Goal: Find contact information: Find contact information

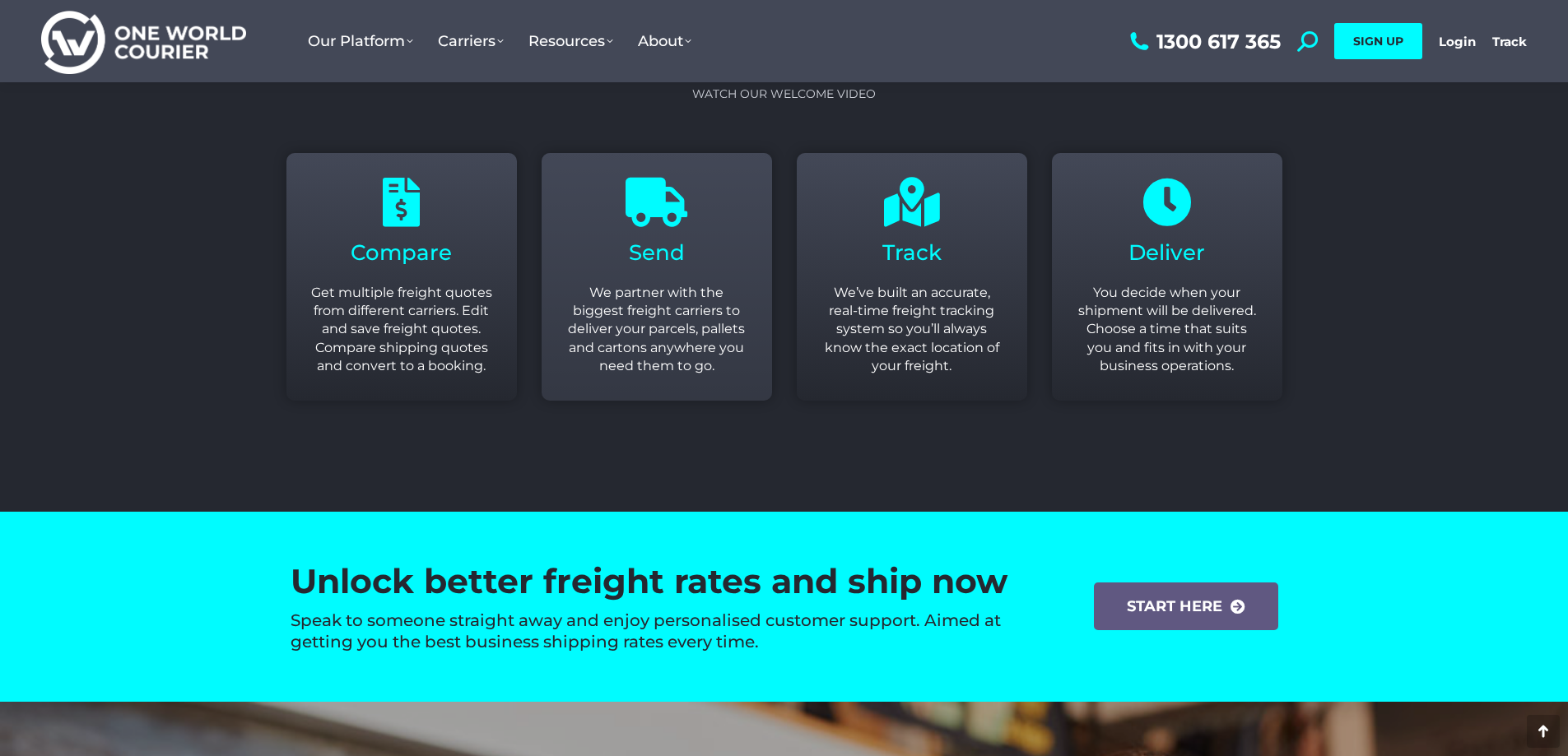
click at [677, 227] on icon at bounding box center [657, 202] width 50 height 50
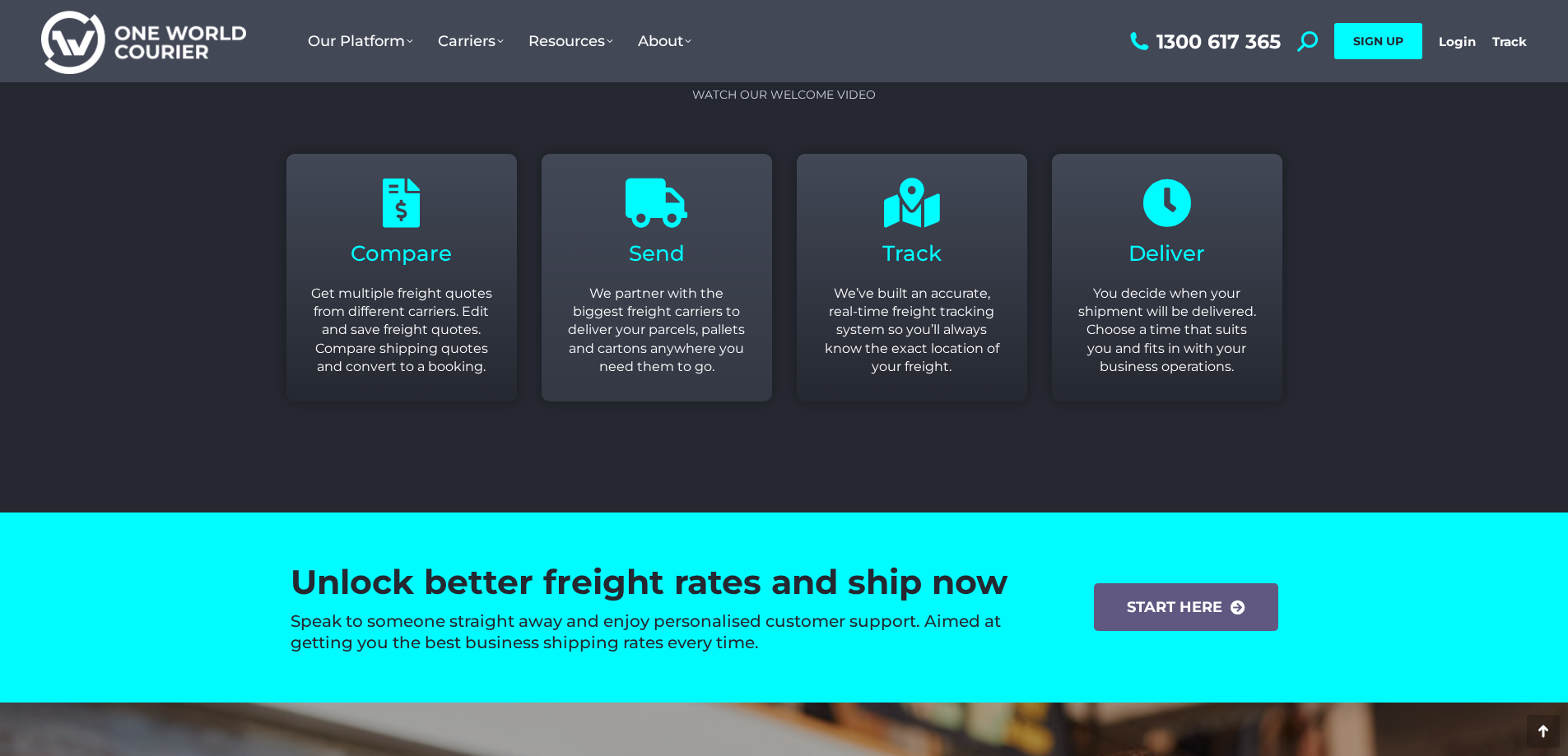
click at [675, 302] on p "We partner with the biggest freight carriers to deliver your parcels, pallets a…" at bounding box center [657, 331] width 181 height 92
click at [647, 150] on div "Send We partner with the biggest freight carriers to deliver your parcels, pall…" at bounding box center [657, 278] width 256 height 273
click at [647, 194] on icon at bounding box center [657, 203] width 50 height 50
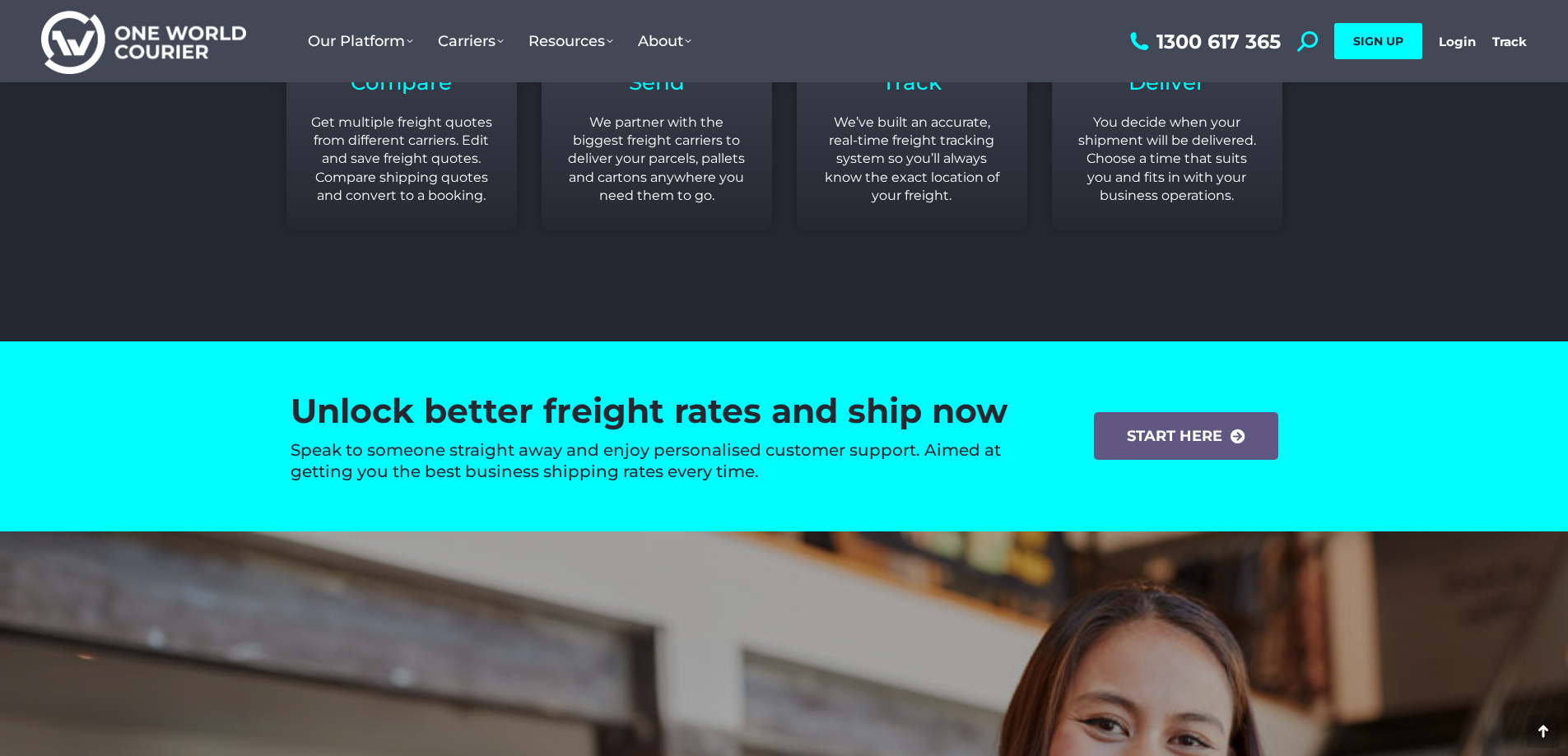
scroll to position [2386, 0]
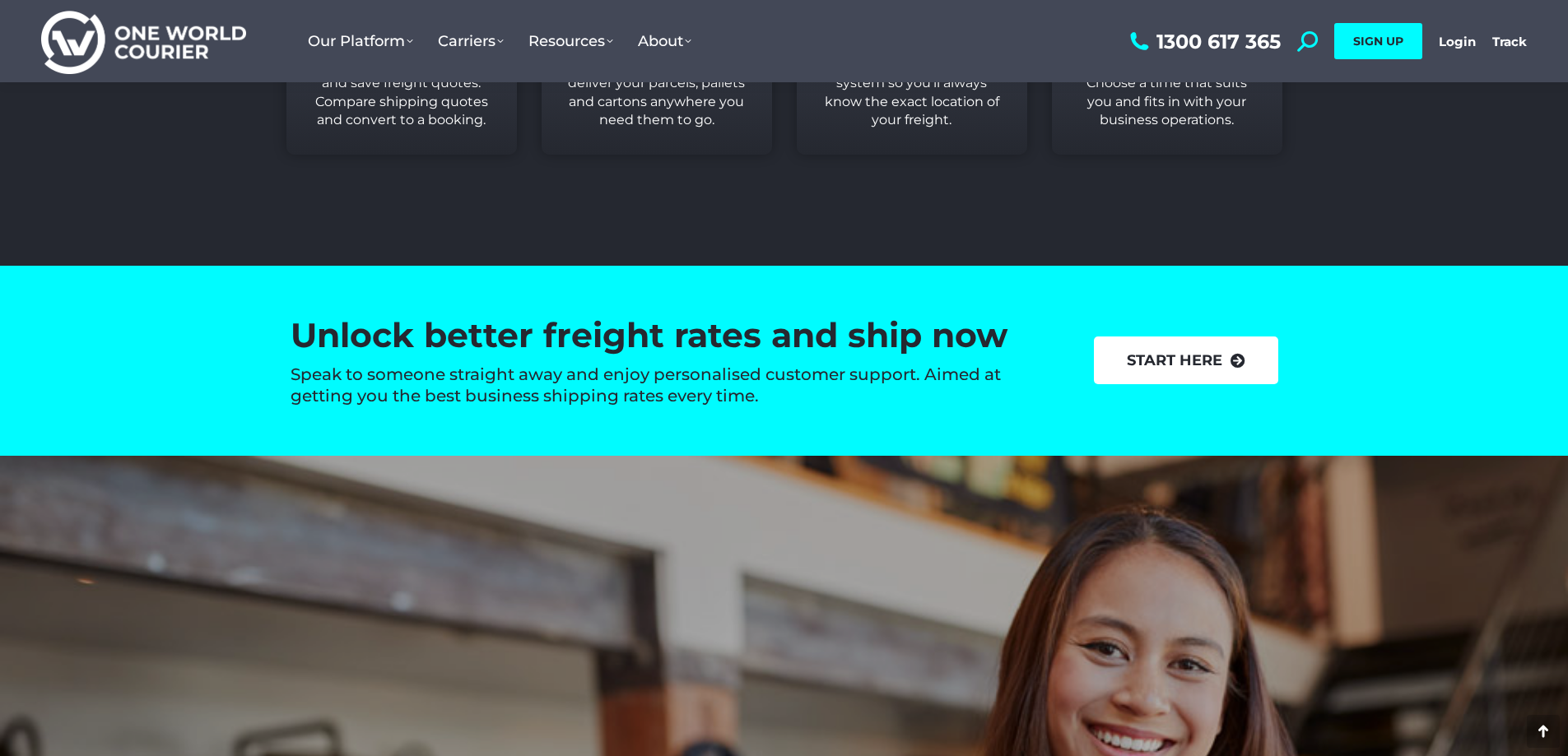
click at [1212, 358] on link "start here" at bounding box center [1186, 360] width 184 height 48
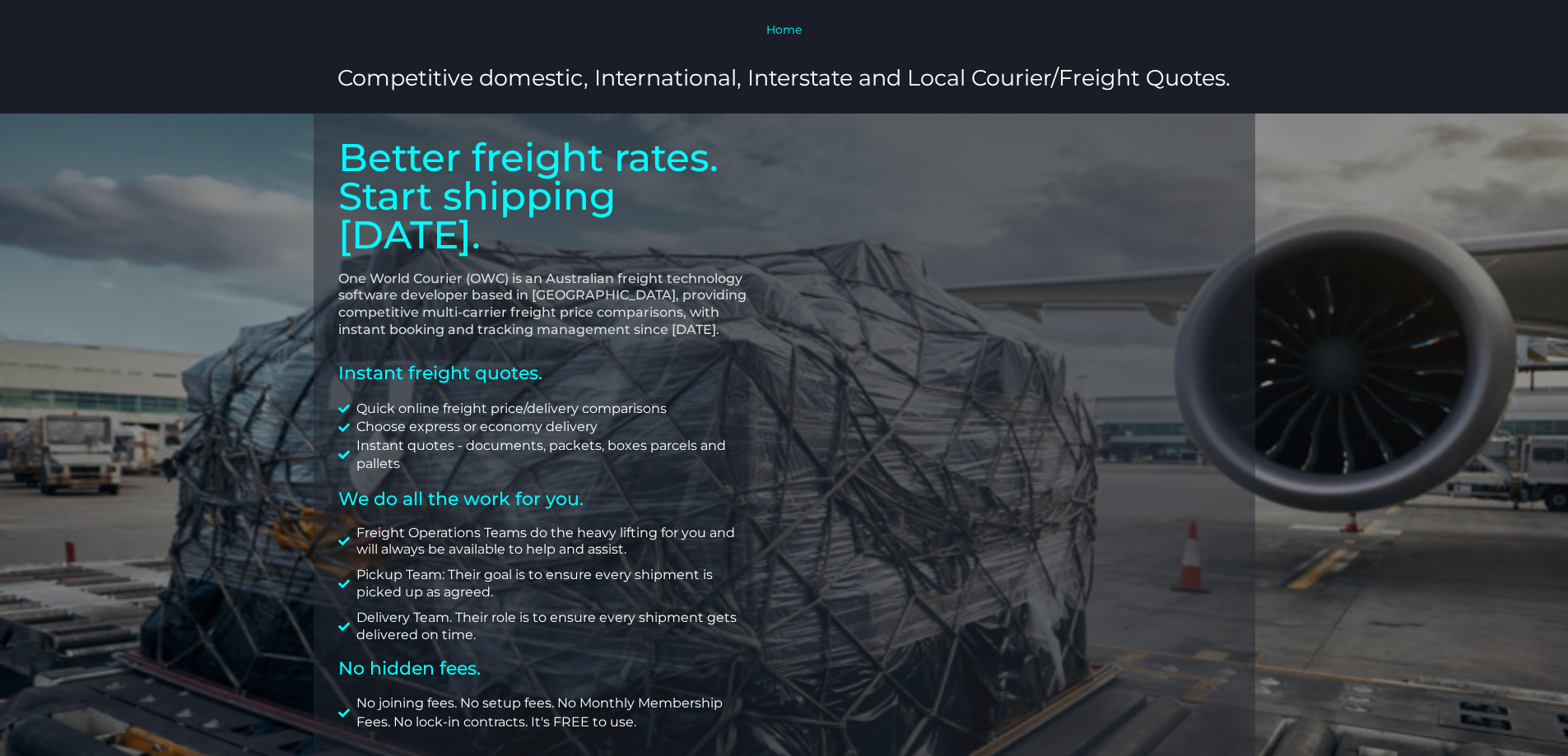
click at [768, 30] on link "Home" at bounding box center [783, 30] width 35 height 14
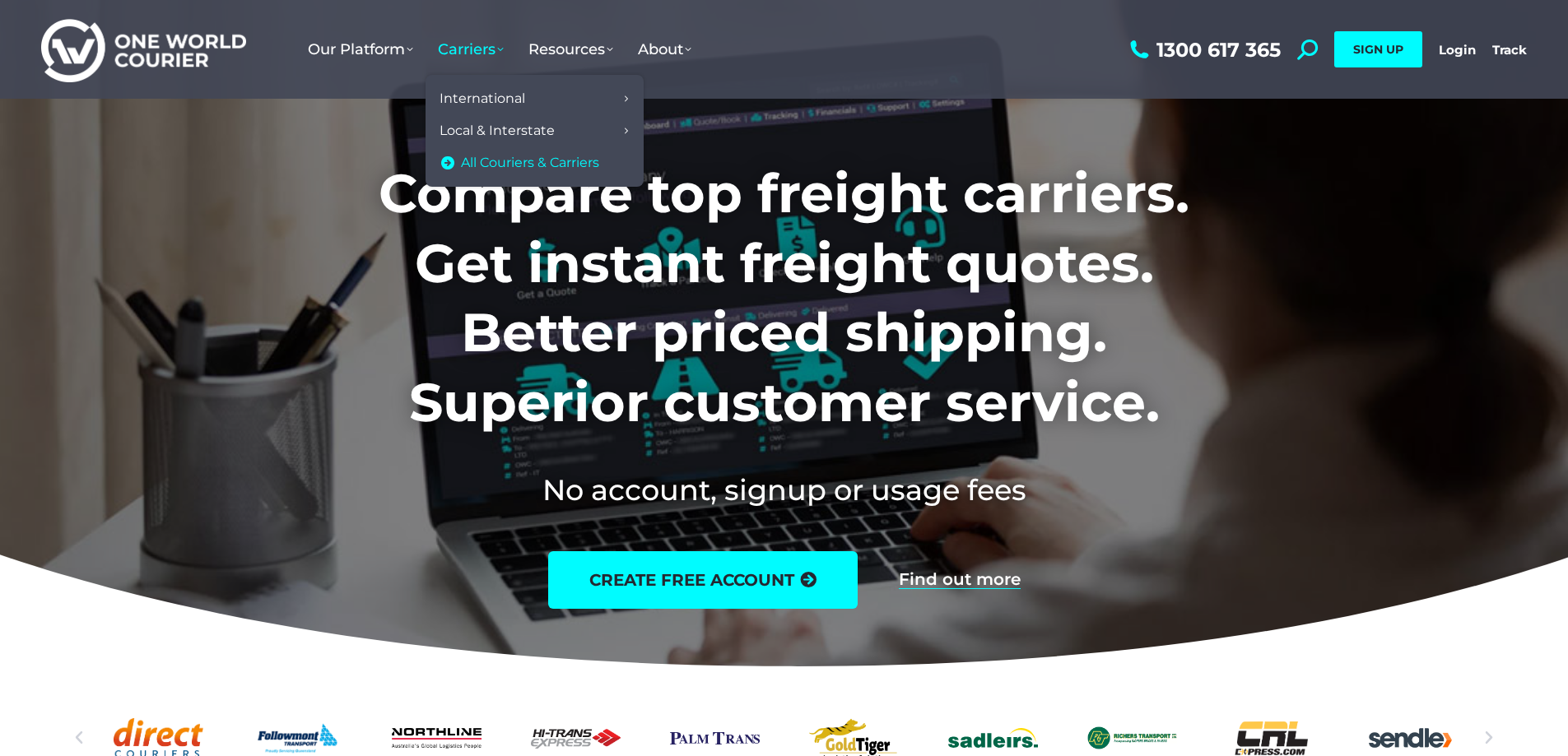
click at [548, 159] on span "All Couriers & Carriers" at bounding box center [529, 163] width 138 height 17
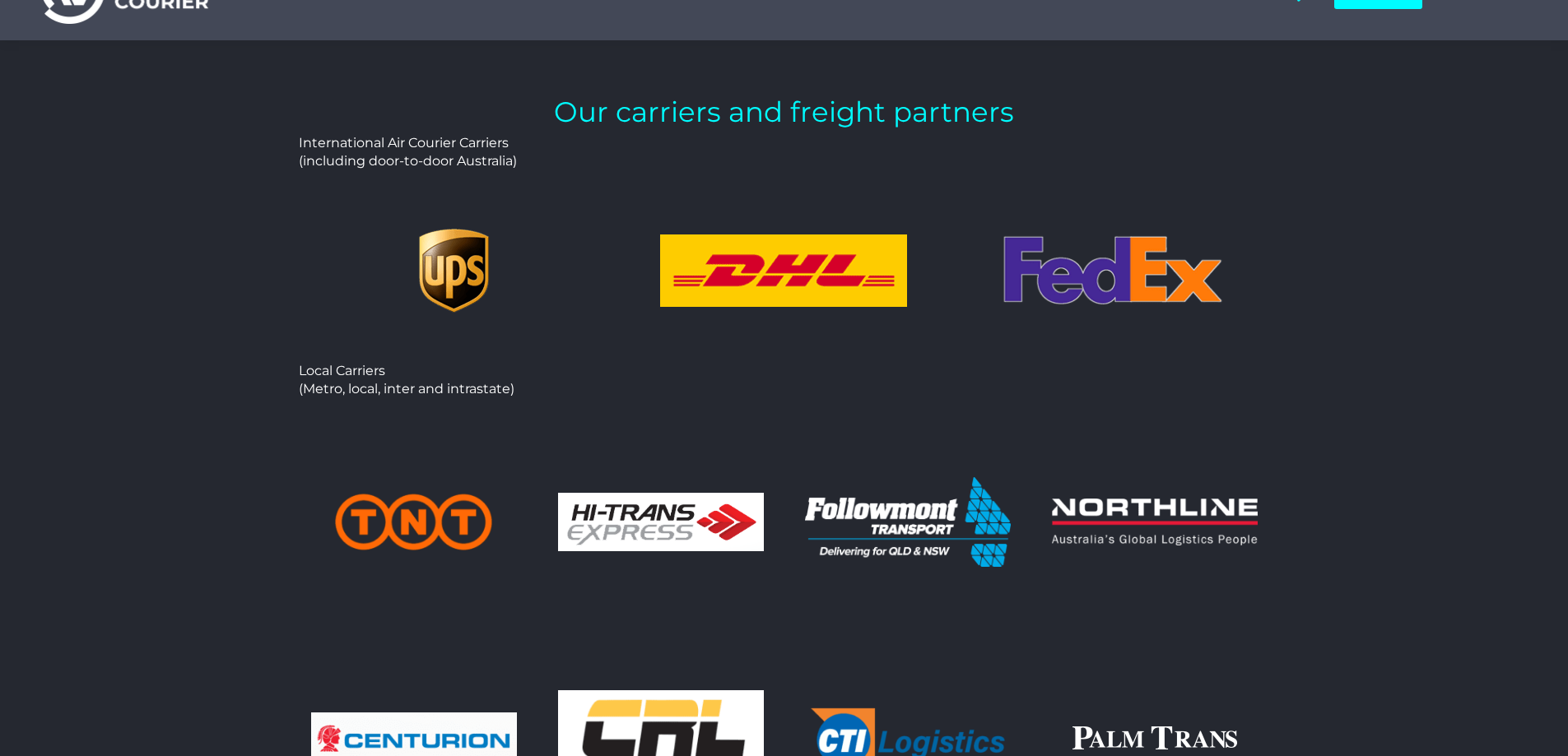
scroll to position [82, 0]
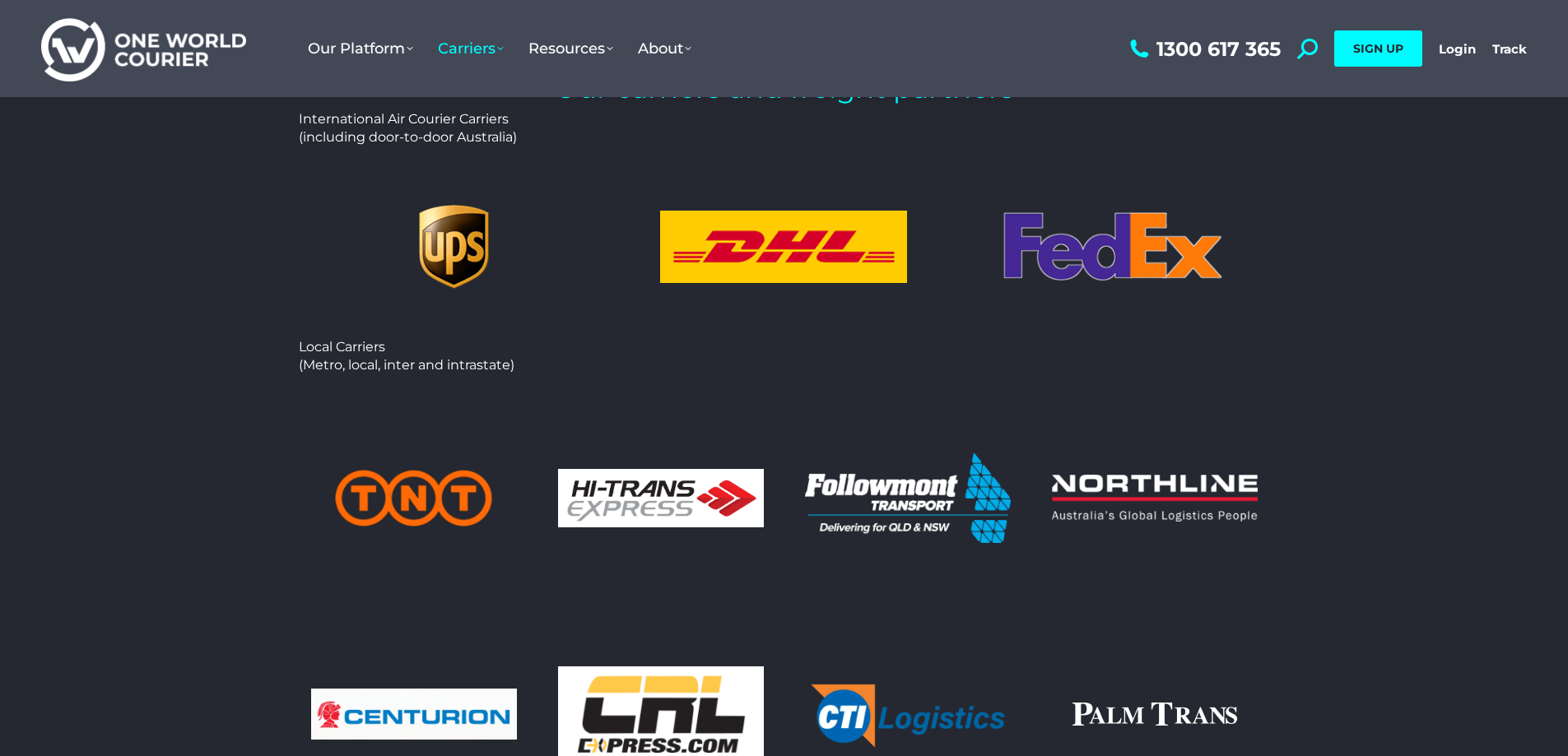
click at [431, 493] on img at bounding box center [414, 499] width 206 height 61
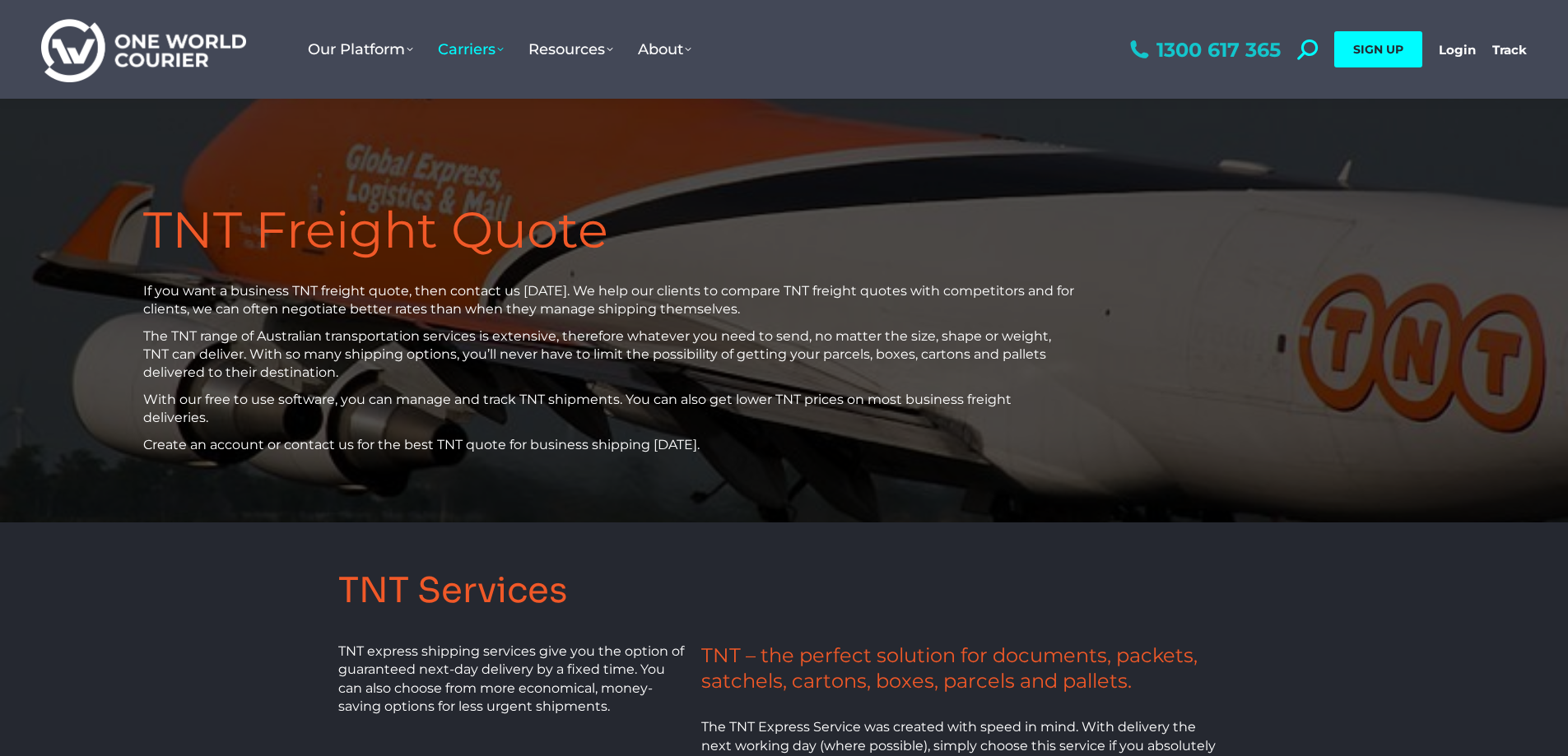
click at [1149, 48] on icon at bounding box center [1139, 50] width 25 height 21
click at [1135, 51] on icon at bounding box center [1139, 50] width 25 height 21
click at [1137, 51] on icon at bounding box center [1139, 50] width 25 height 21
click at [1138, 51] on icon at bounding box center [1139, 50] width 25 height 21
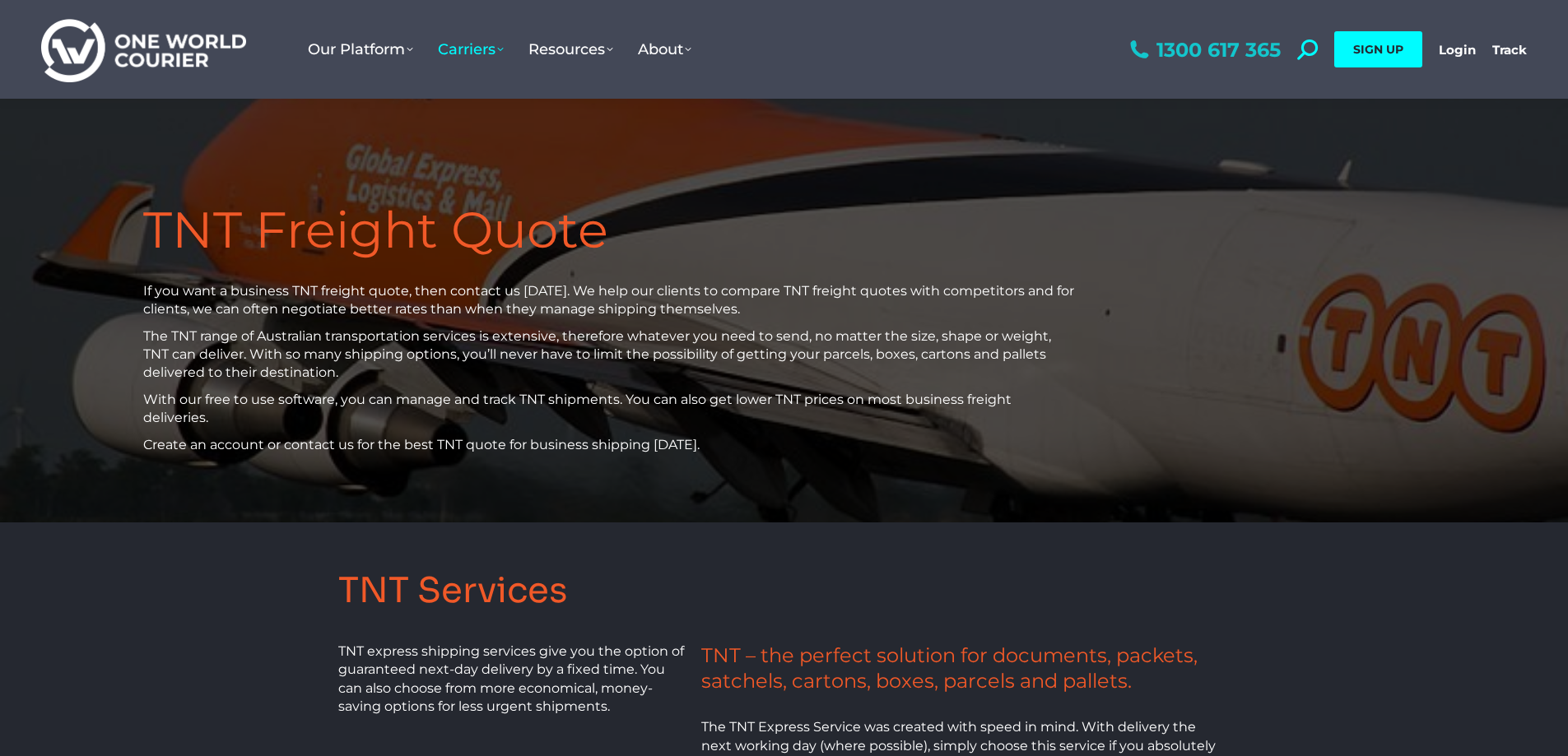
click at [1138, 51] on icon at bounding box center [1139, 50] width 25 height 21
click at [1193, 49] on link "1300 617 365" at bounding box center [1203, 50] width 154 height 21
drag, startPoint x: 1193, startPoint y: 49, endPoint x: 1216, endPoint y: 46, distance: 23.2
click at [1198, 49] on link "1300 617 365" at bounding box center [1203, 50] width 154 height 21
click at [1219, 45] on link "1300 617 365" at bounding box center [1203, 50] width 154 height 21
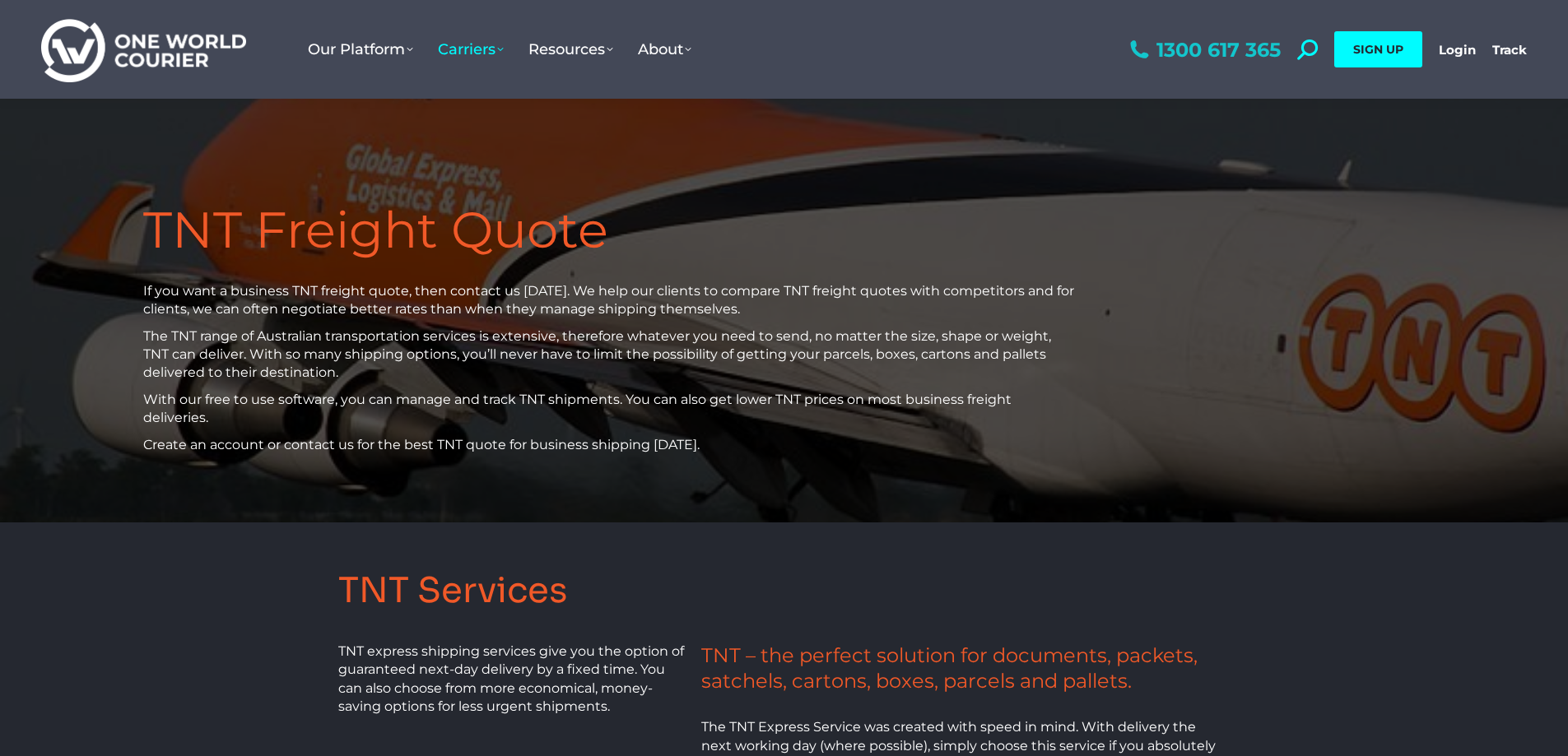
click at [1266, 46] on link "1300 617 365" at bounding box center [1203, 50] width 154 height 21
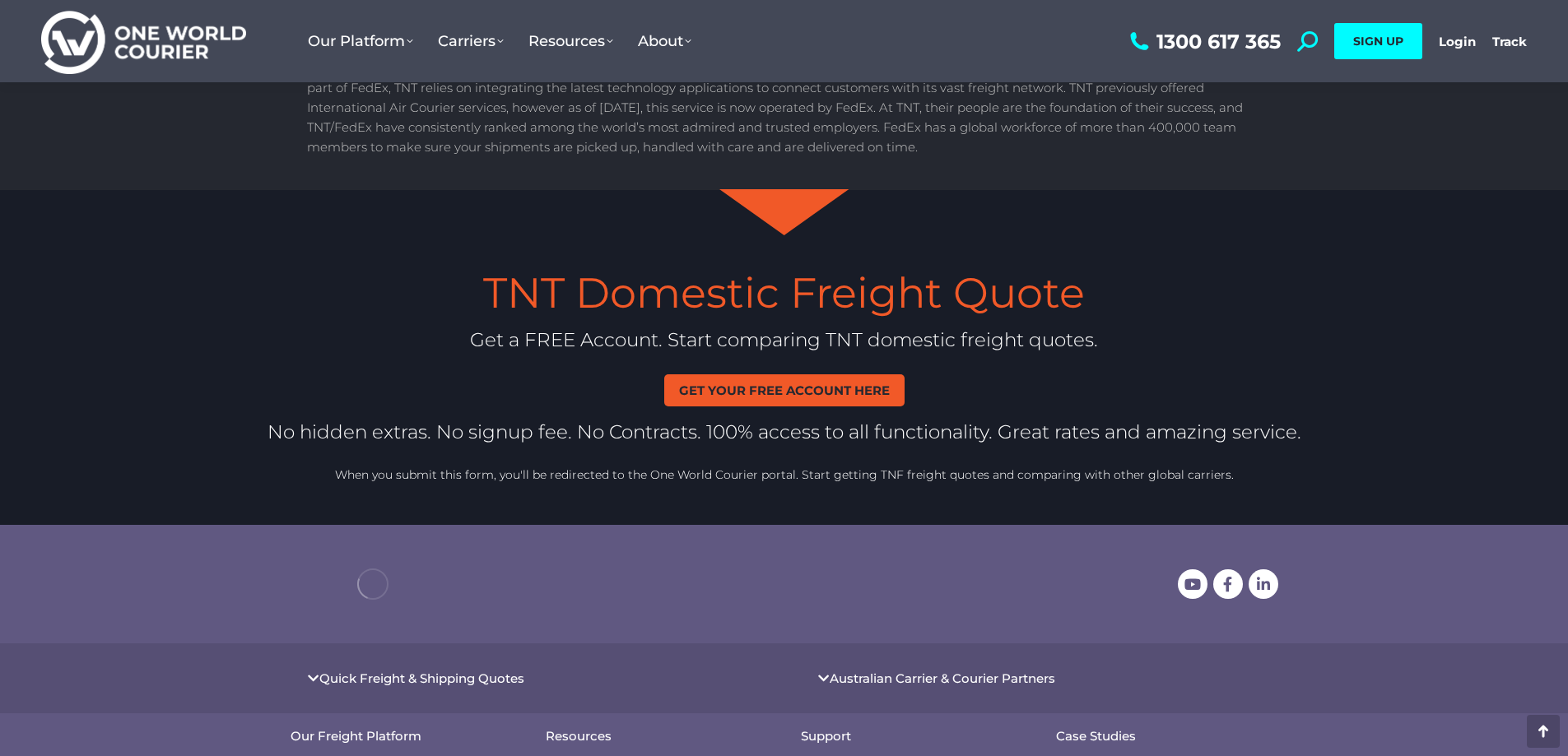
scroll to position [2060, 0]
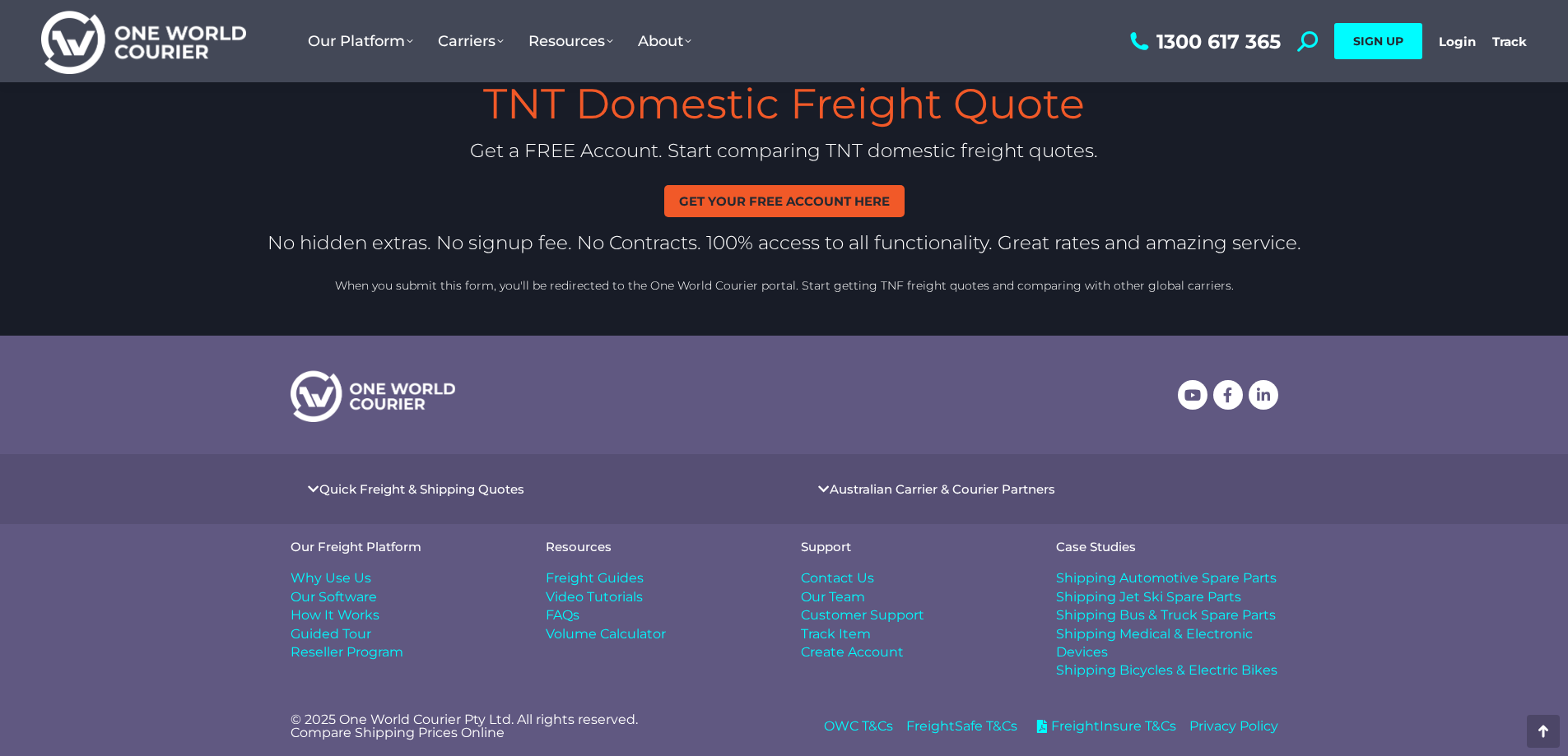
click at [792, 203] on span "Get your free account here" at bounding box center [784, 201] width 210 height 13
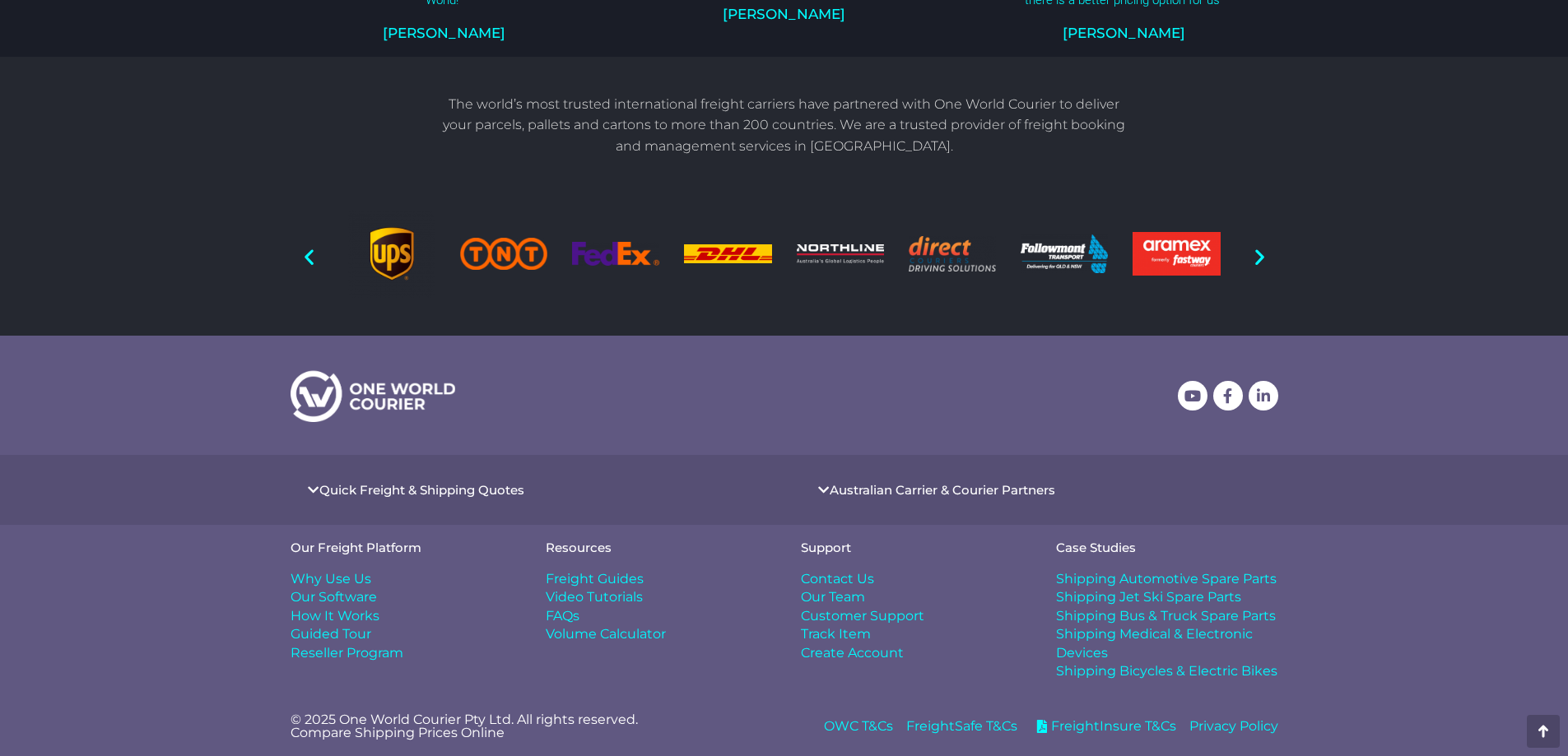
scroll to position [1327, 0]
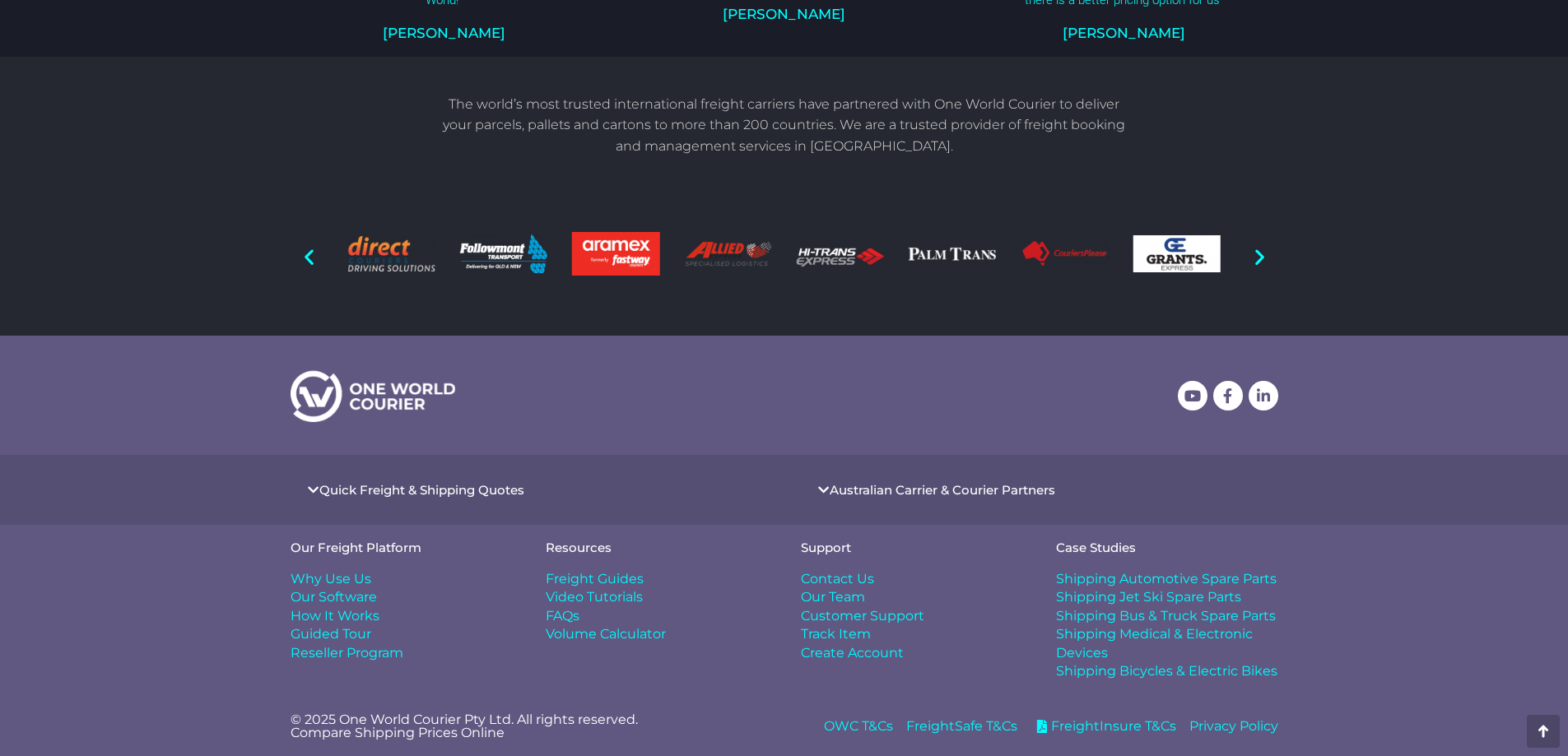
click at [844, 580] on span "Contact Us" at bounding box center [837, 580] width 73 height 18
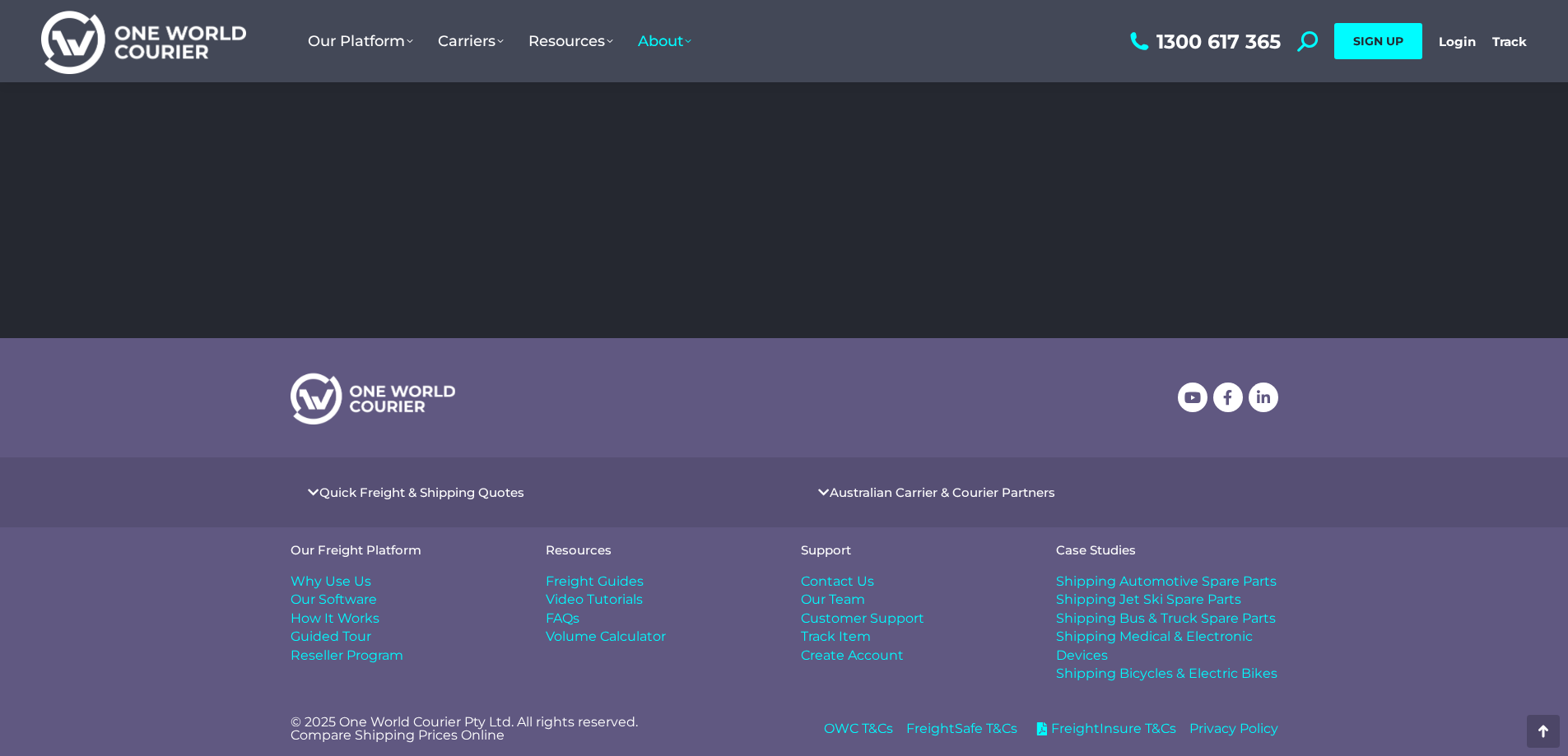
scroll to position [579, 0]
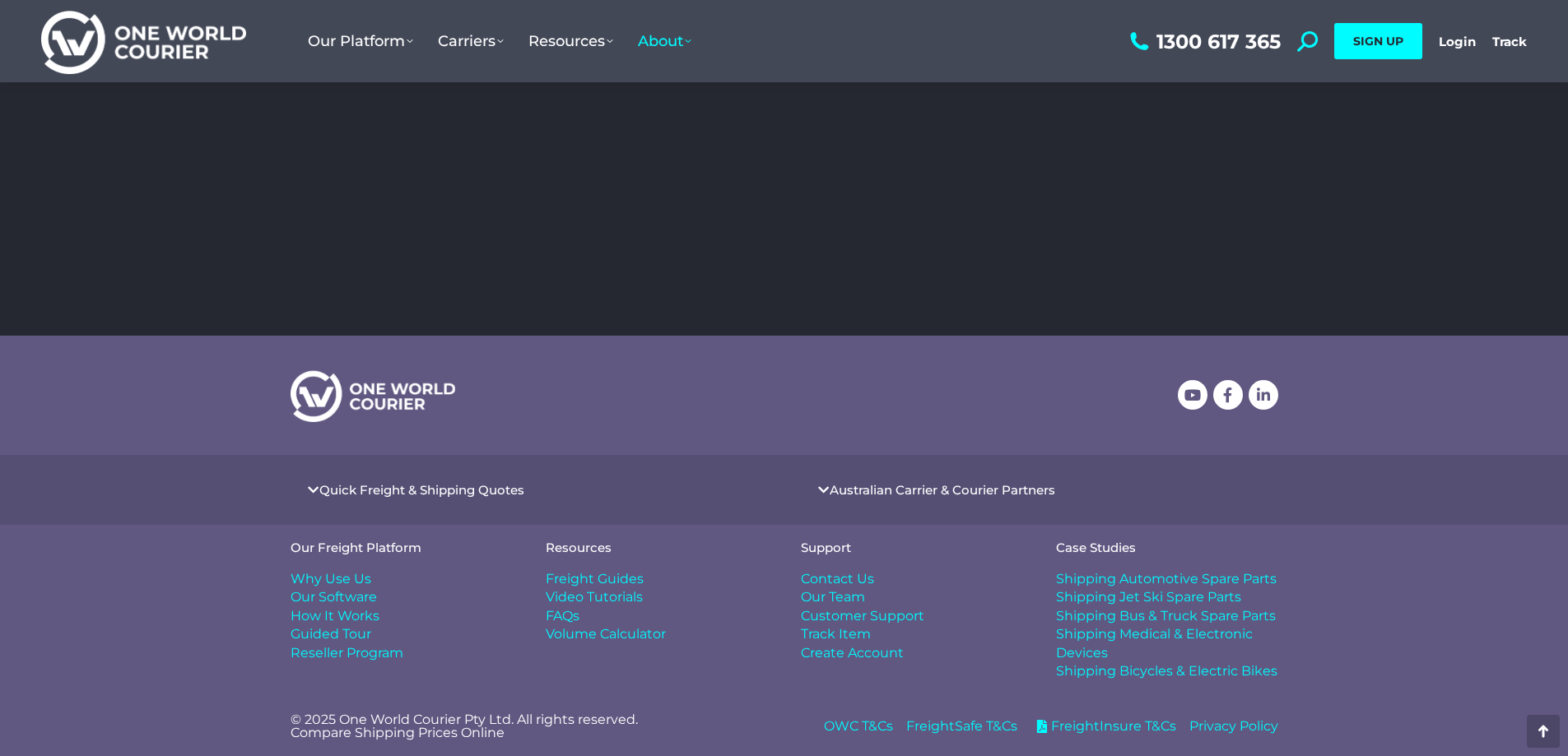
click at [342, 503] on h4 "Quick Freight & Shipping Quotes" at bounding box center [529, 490] width 478 height 37
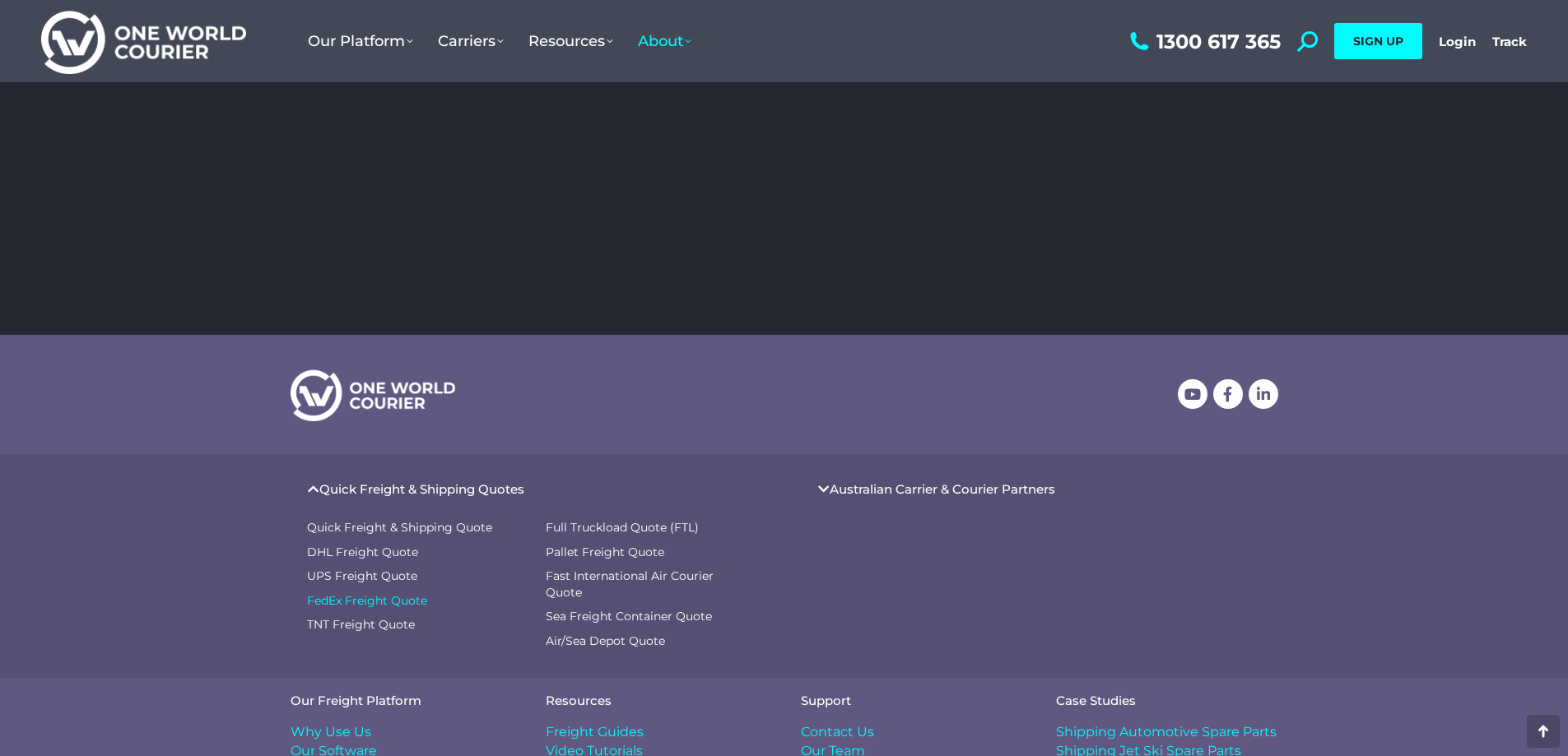
scroll to position [717, 0]
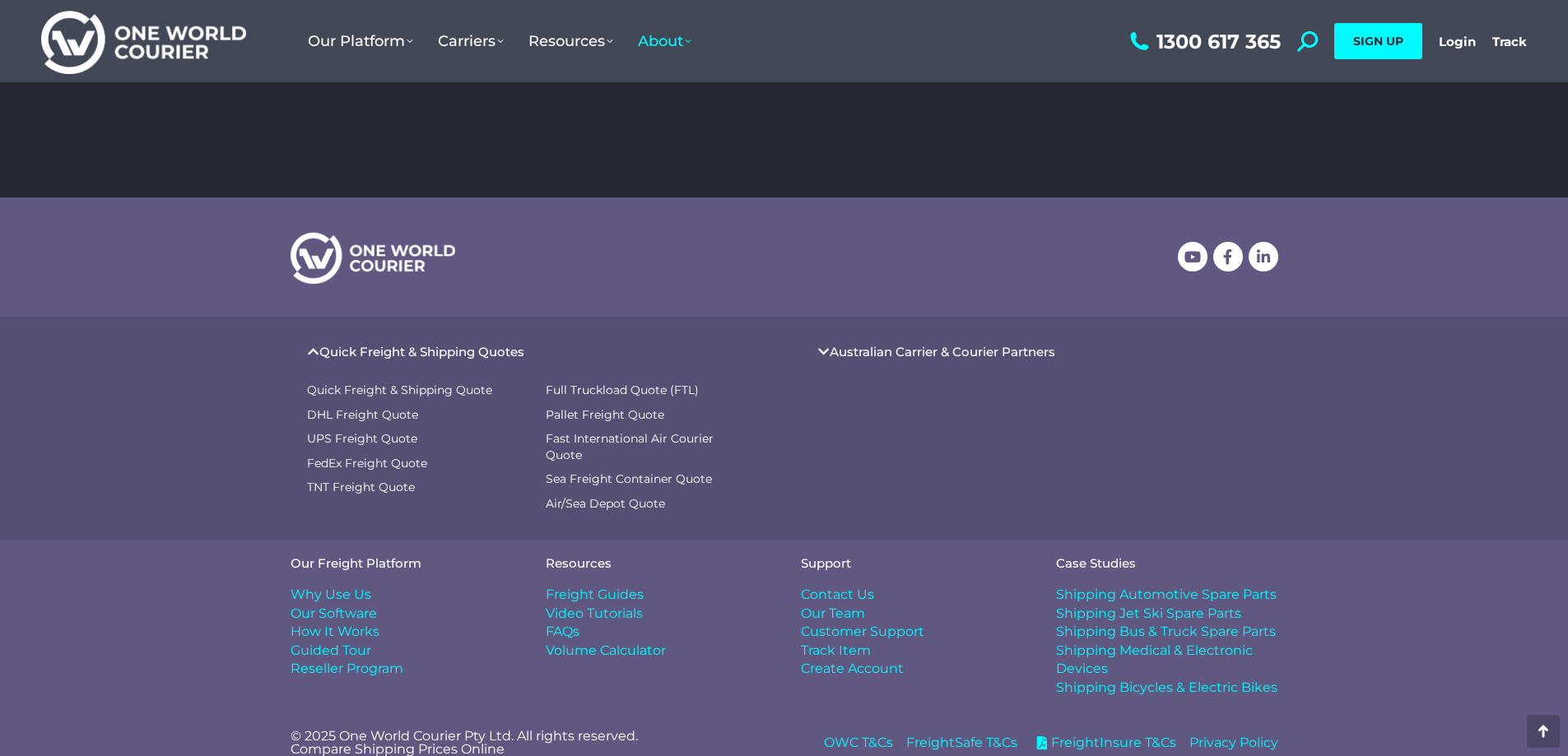
click at [842, 586] on span "Contact Us" at bounding box center [837, 595] width 73 height 18
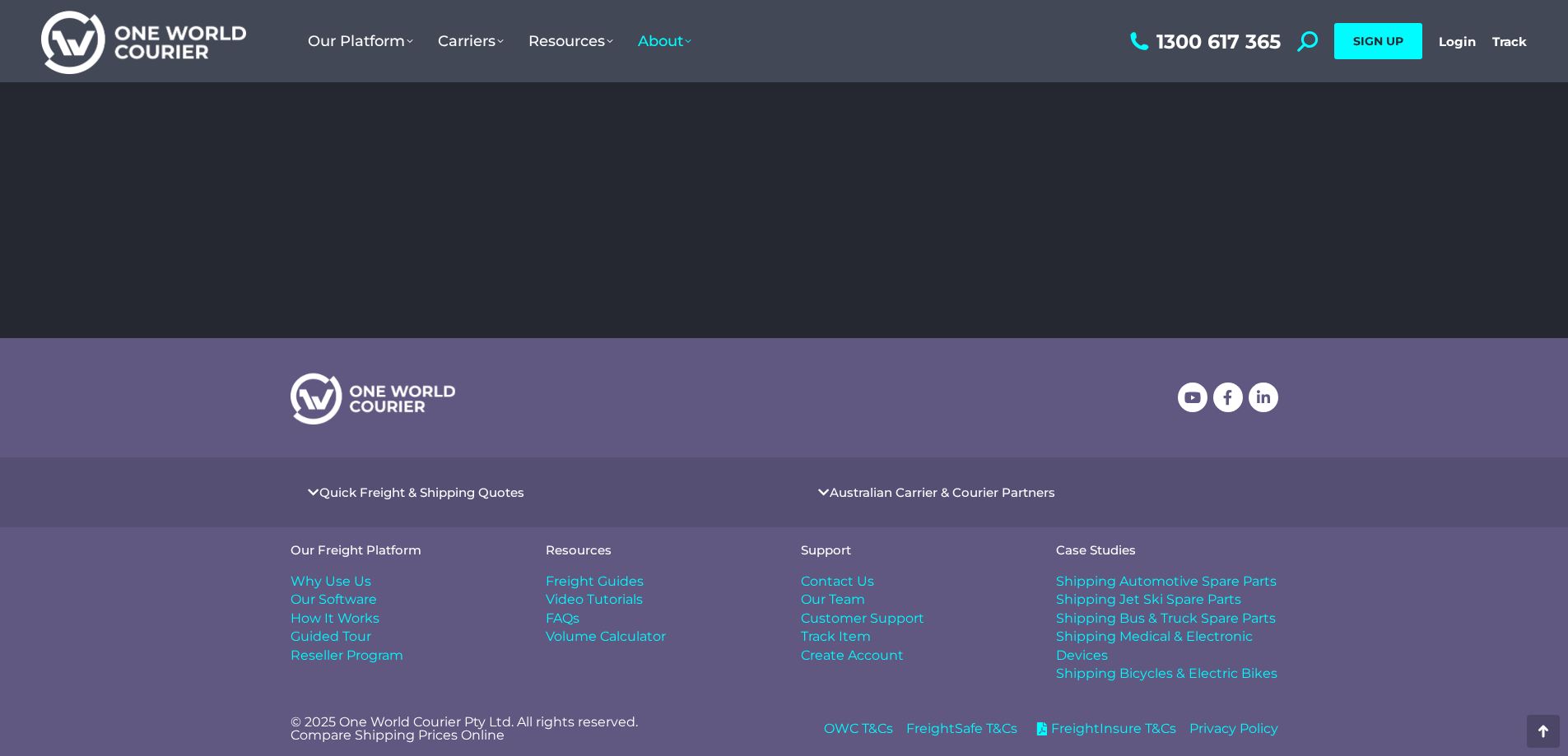
scroll to position [579, 0]
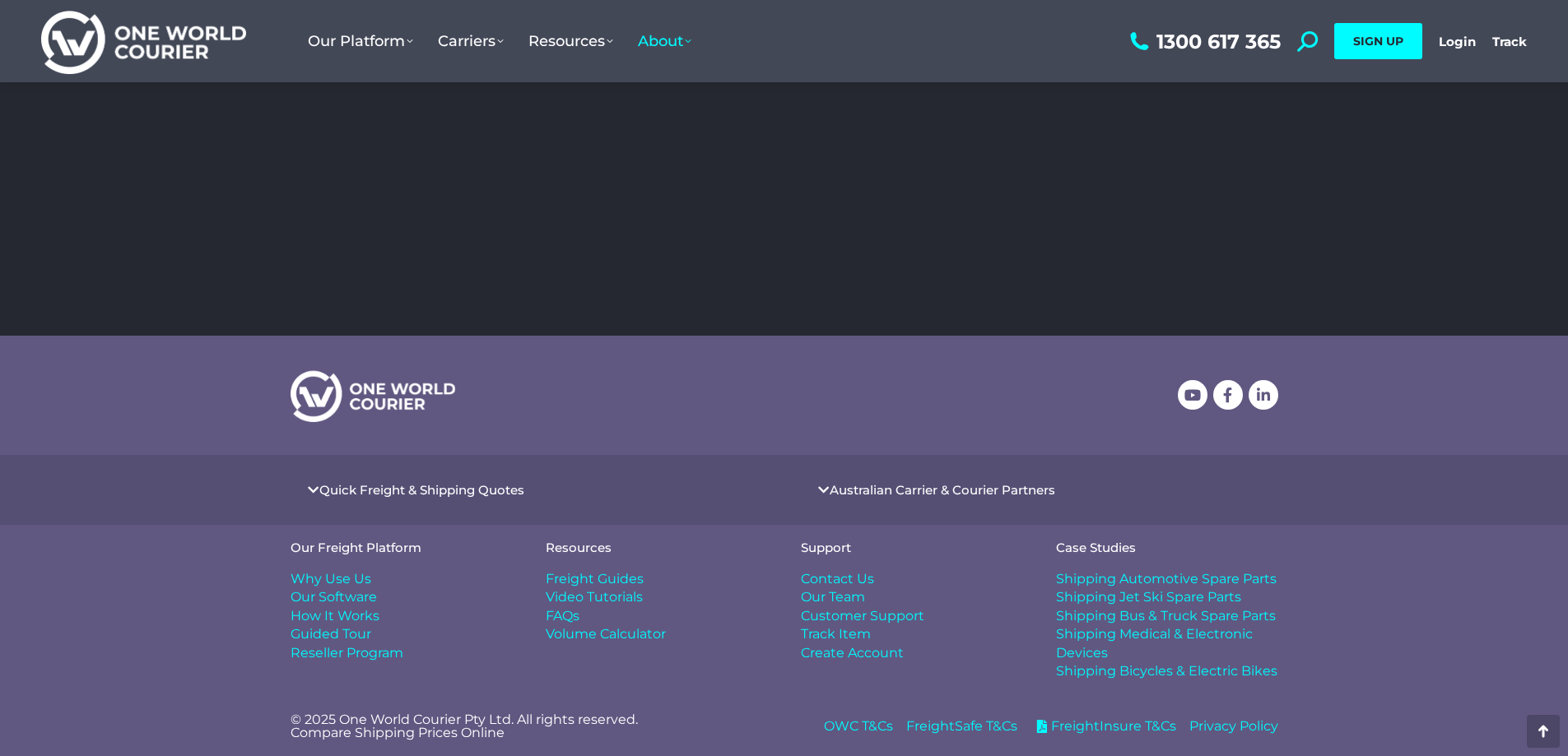
click at [832, 618] on span "Customer Support" at bounding box center [863, 617] width 124 height 18
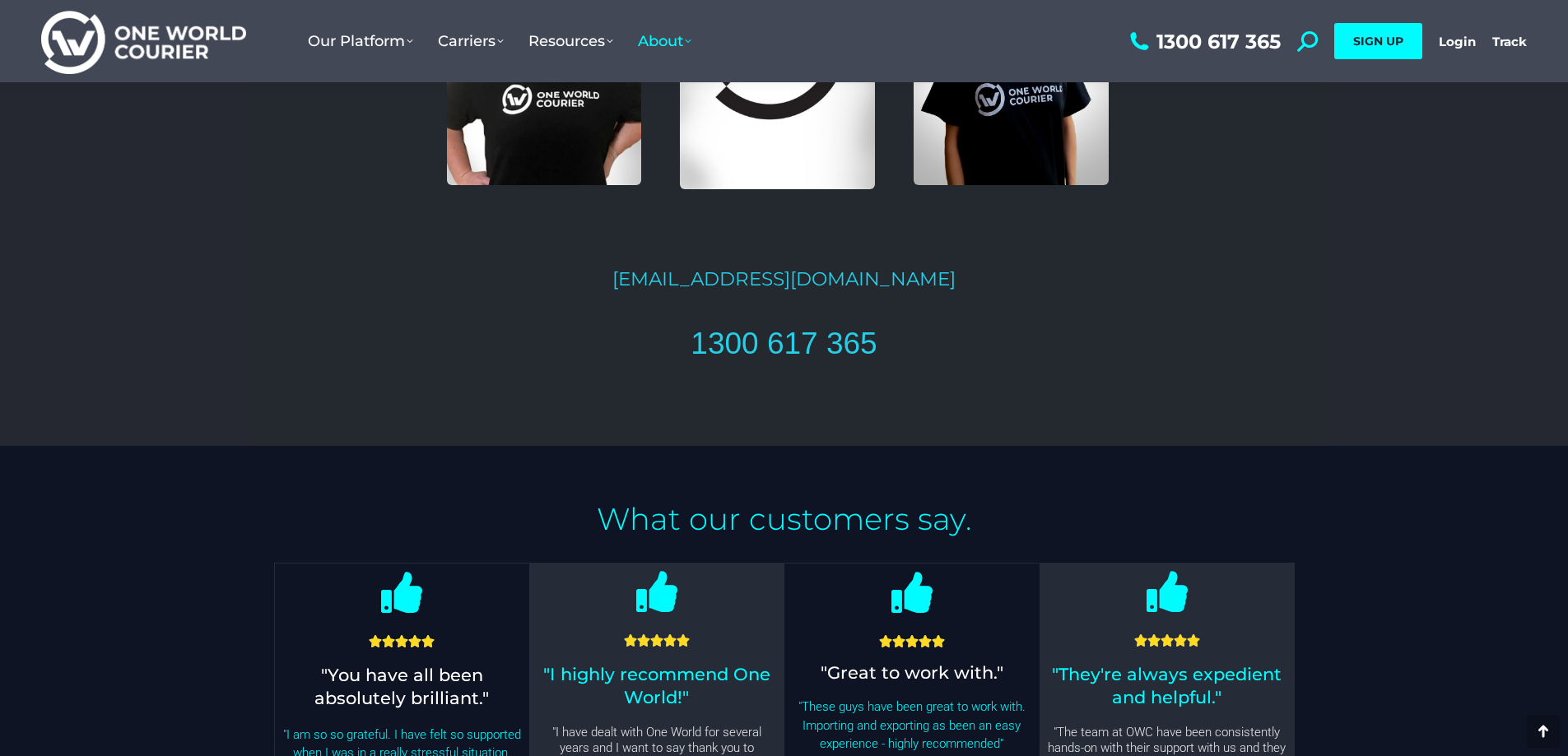
scroll to position [3540, 0]
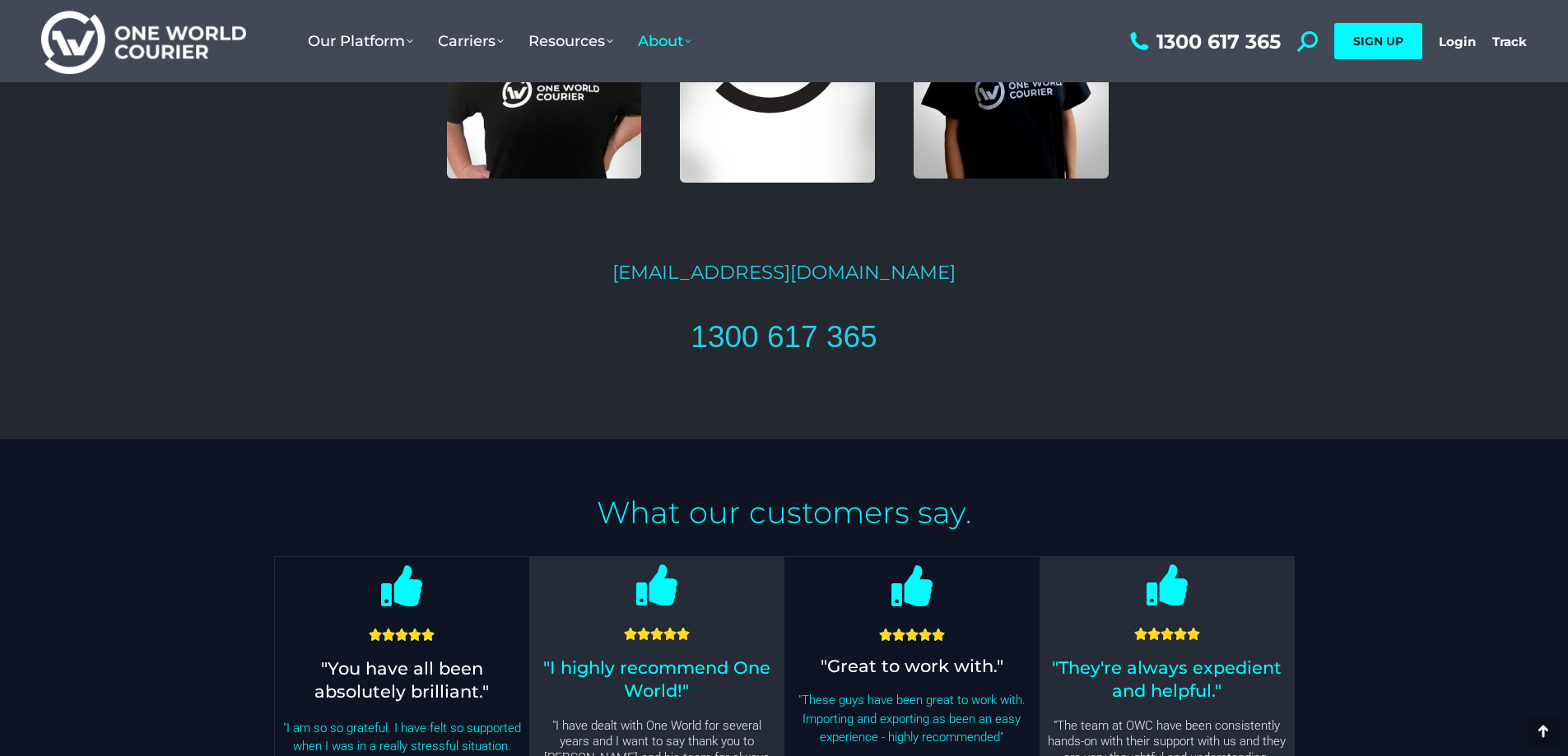
click at [724, 320] on link "1300 617 365" at bounding box center [784, 336] width 186 height 33
click at [748, 329] on link "1300 617 365" at bounding box center [784, 336] width 186 height 33
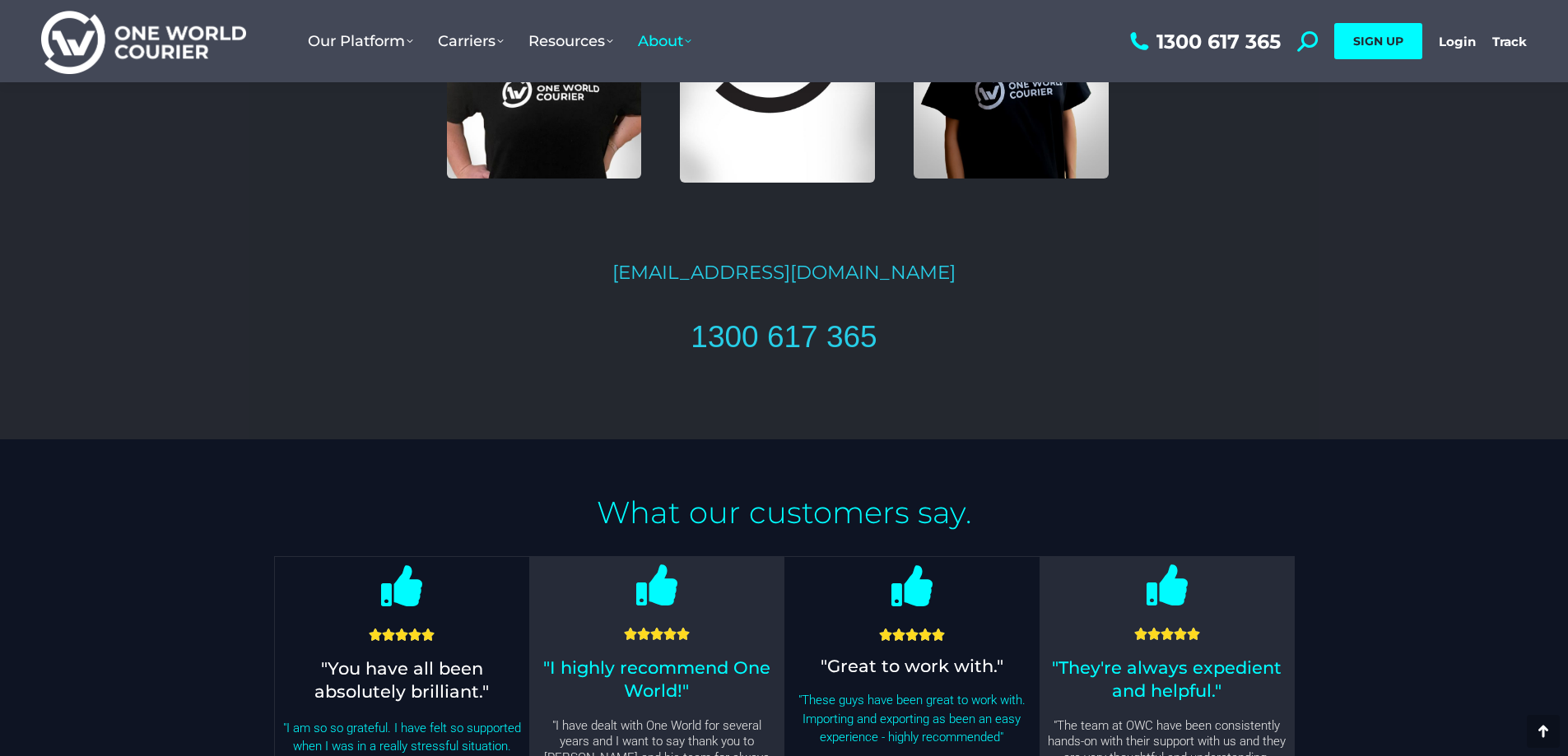
click at [748, 329] on link "1300 617 365" at bounding box center [784, 336] width 186 height 33
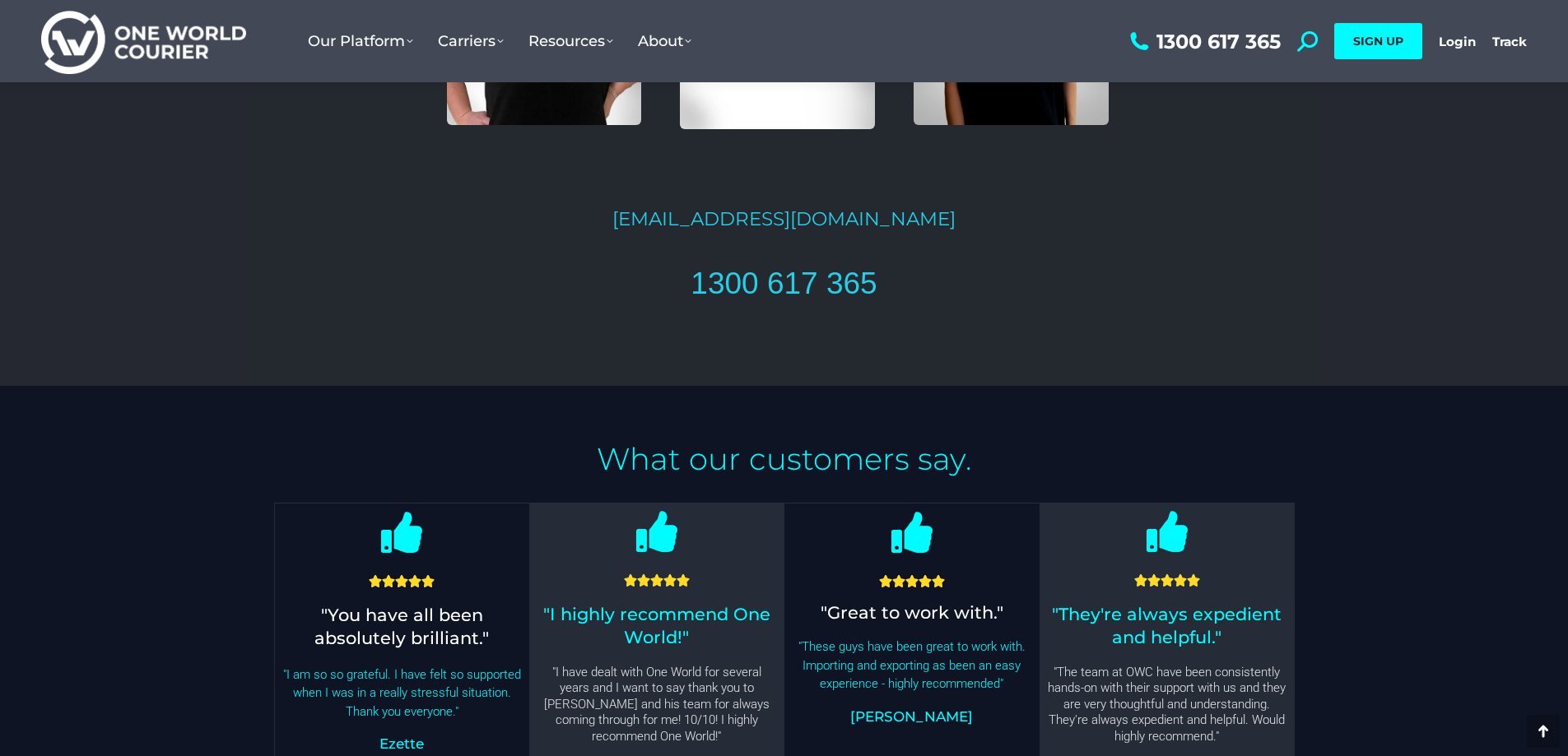
scroll to position [3505, 0]
